Goal: Information Seeking & Learning: Learn about a topic

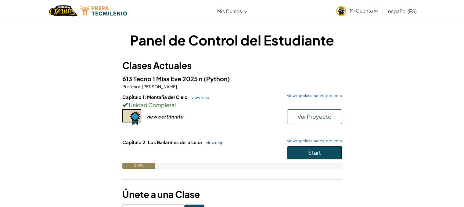
click at [312, 153] on span "Start" at bounding box center [314, 152] width 13 height 7
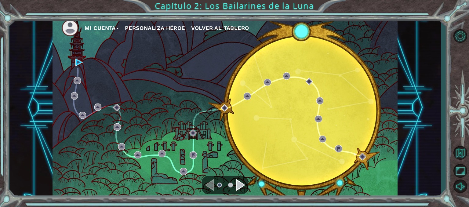
click at [211, 180] on div "Navigate to the previous page" at bounding box center [209, 185] width 9 height 12
click at [239, 185] on div "Navigate to the next page" at bounding box center [240, 185] width 9 height 12
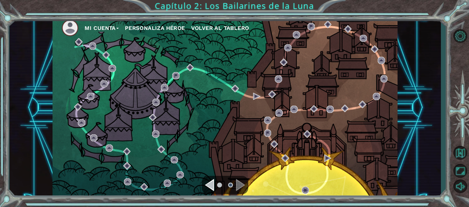
click at [211, 183] on div "Navigate to the previous page" at bounding box center [209, 185] width 9 height 12
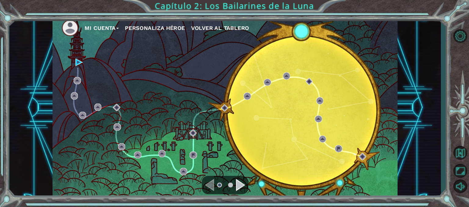
click at [211, 183] on div "Navigate to the previous page" at bounding box center [209, 185] width 9 height 12
